Goal: Download file/media

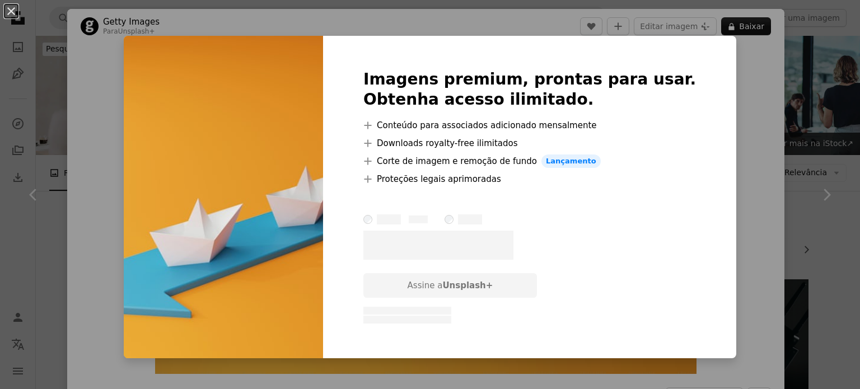
scroll to position [701, 0]
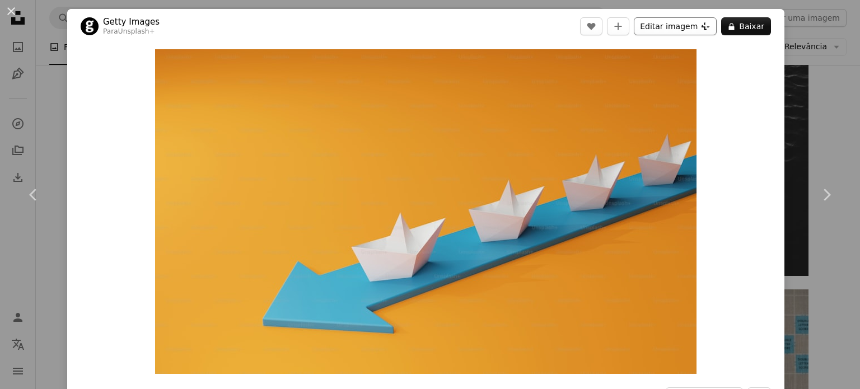
click at [668, 26] on button "Editar imagem Plus sign for Unsplash+" at bounding box center [675, 26] width 83 height 18
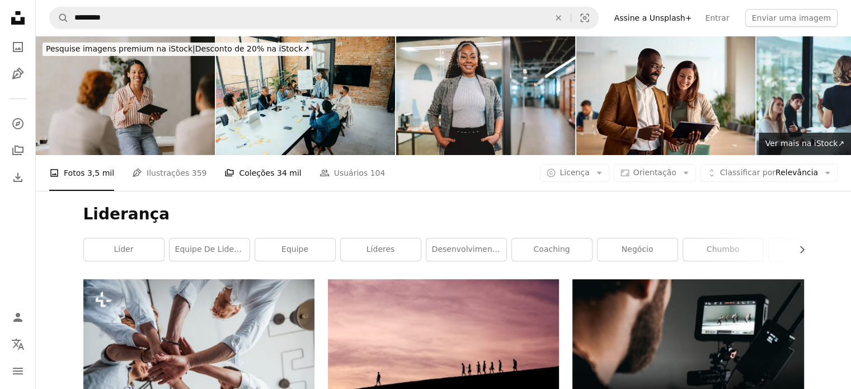
scroll to position [56, 0]
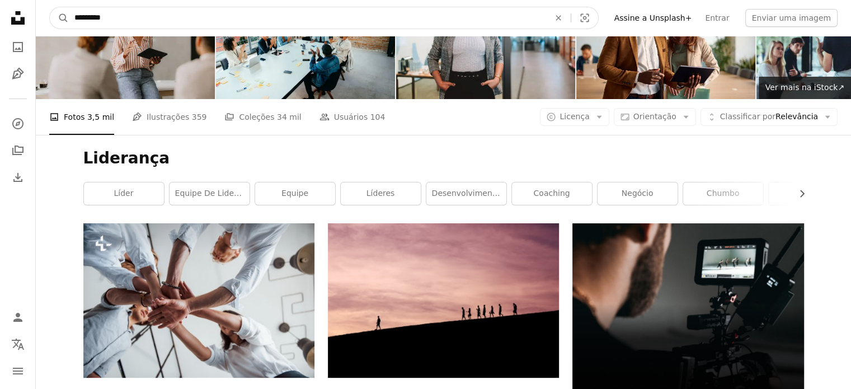
drag, startPoint x: 131, startPoint y: 25, endPoint x: 30, endPoint y: 17, distance: 101.0
type input "**********"
click at [50, 7] on button "A magnifying glass" at bounding box center [59, 17] width 19 height 21
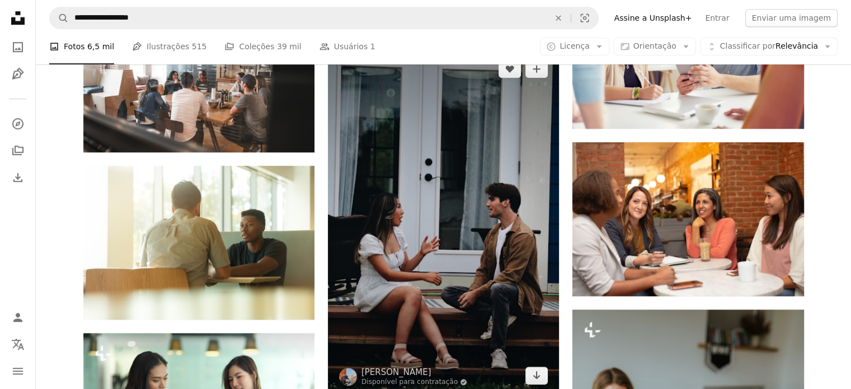
scroll to position [1175, 0]
